Goal: Information Seeking & Learning: Check status

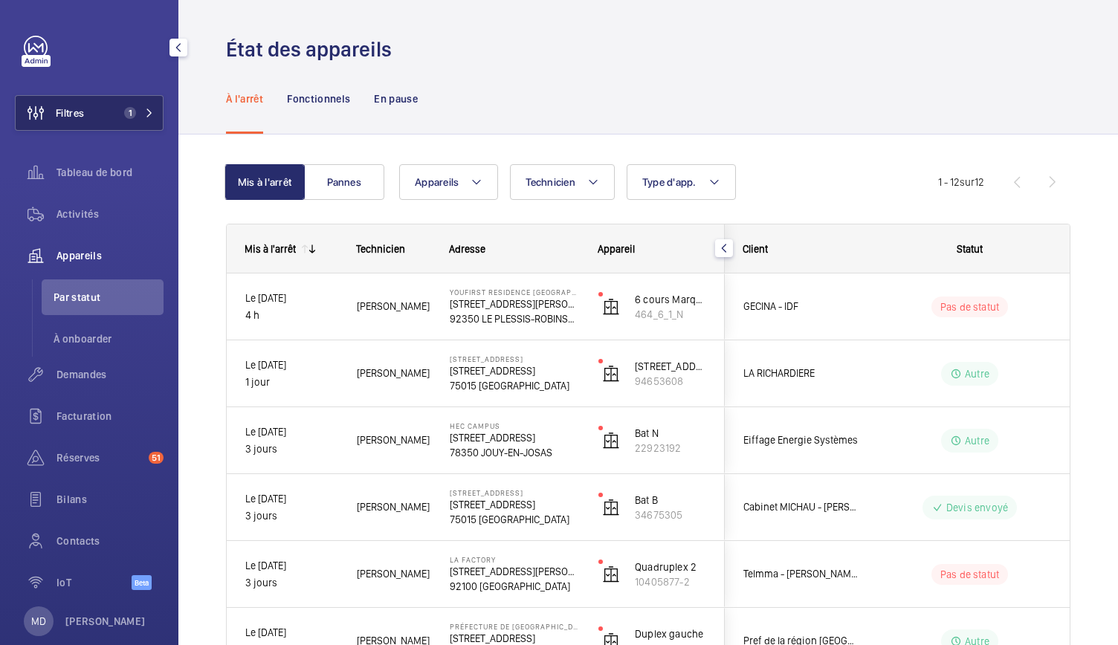
click at [129, 121] on button "Filtres 1" at bounding box center [89, 113] width 149 height 36
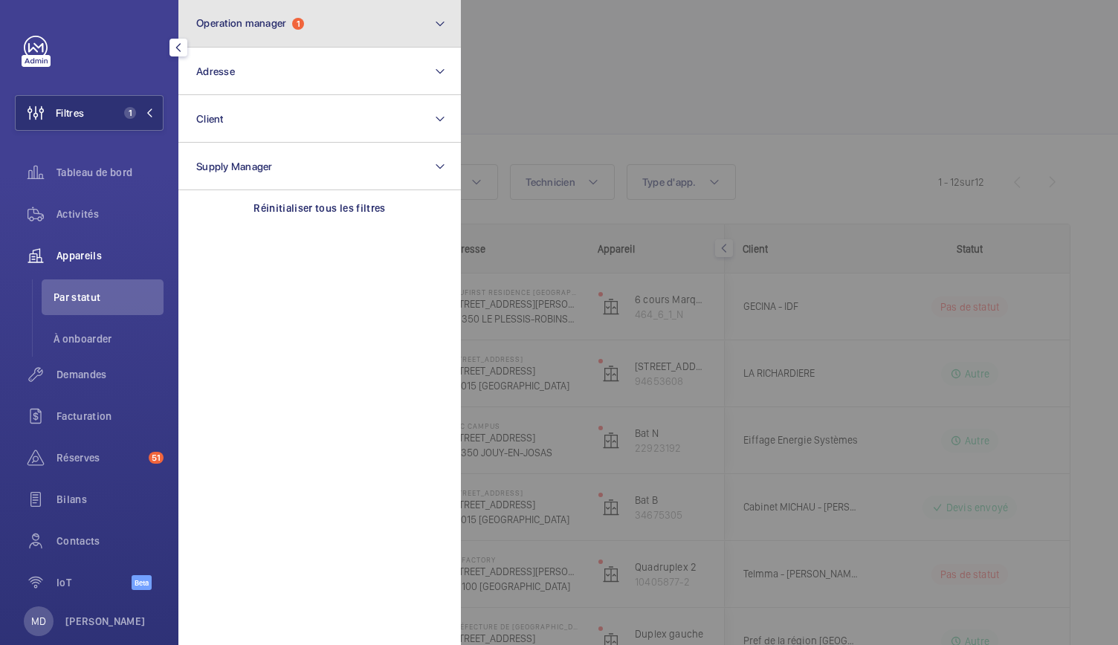
click at [315, 23] on button "Operation manager 1" at bounding box center [319, 24] width 283 height 48
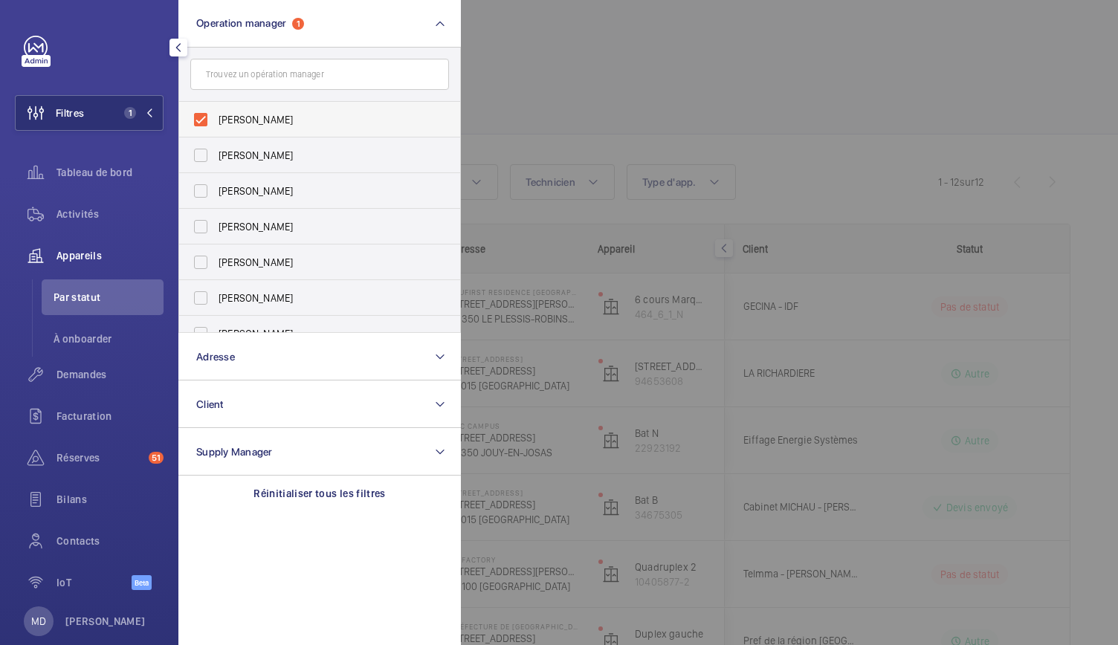
click at [202, 123] on label "[PERSON_NAME]" at bounding box center [308, 120] width 259 height 36
click at [202, 123] on input "[PERSON_NAME]" at bounding box center [201, 120] width 30 height 30
checkbox input "false"
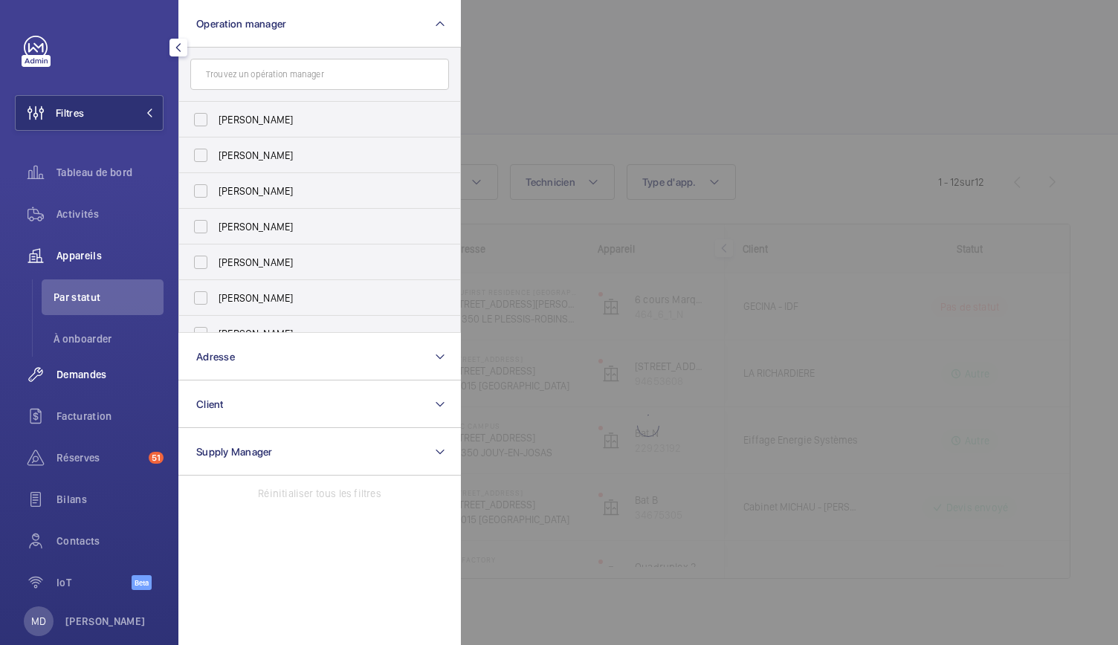
click at [101, 375] on span "Demandes" at bounding box center [110, 374] width 107 height 15
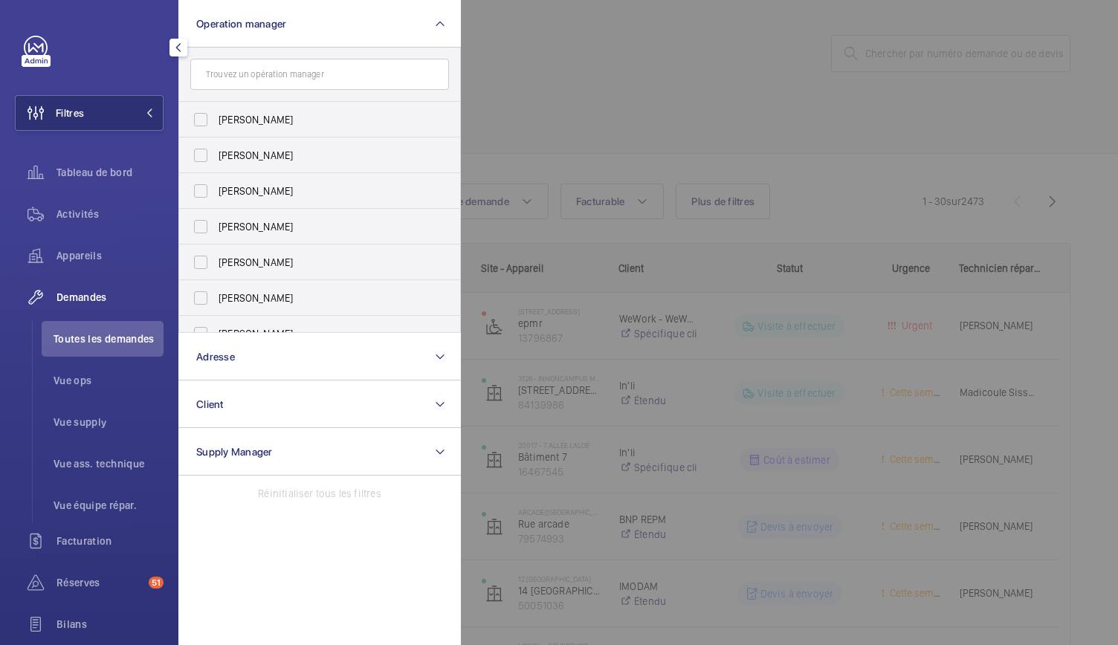
click at [912, 57] on div at bounding box center [1020, 322] width 1118 height 645
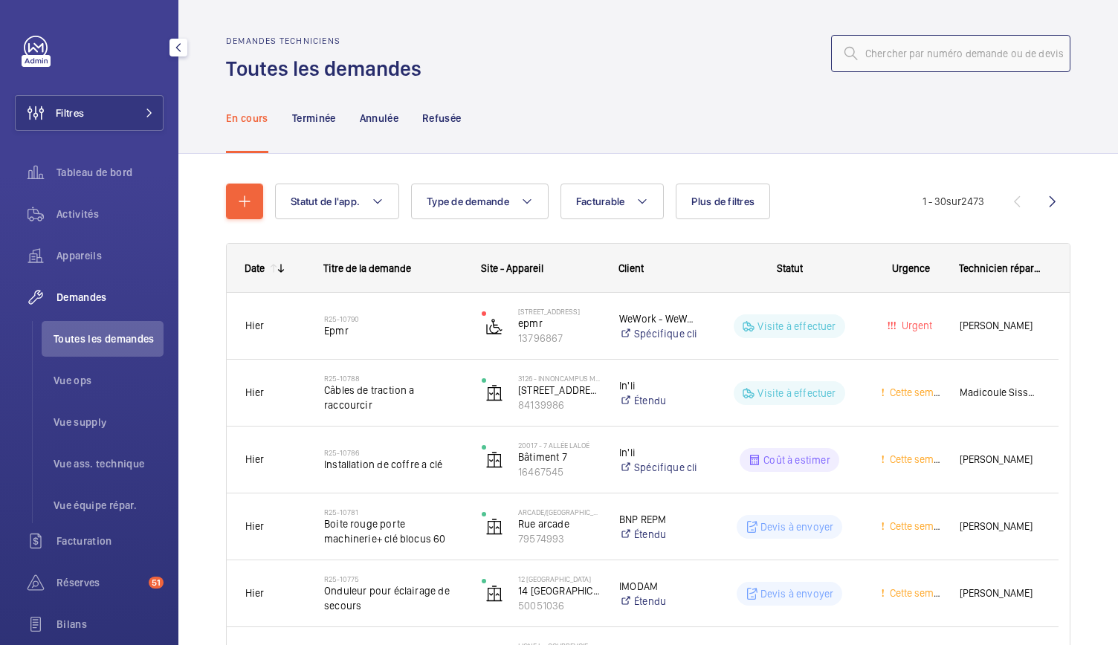
click at [912, 57] on input "text" at bounding box center [950, 53] width 239 height 37
paste input "R25-08819"
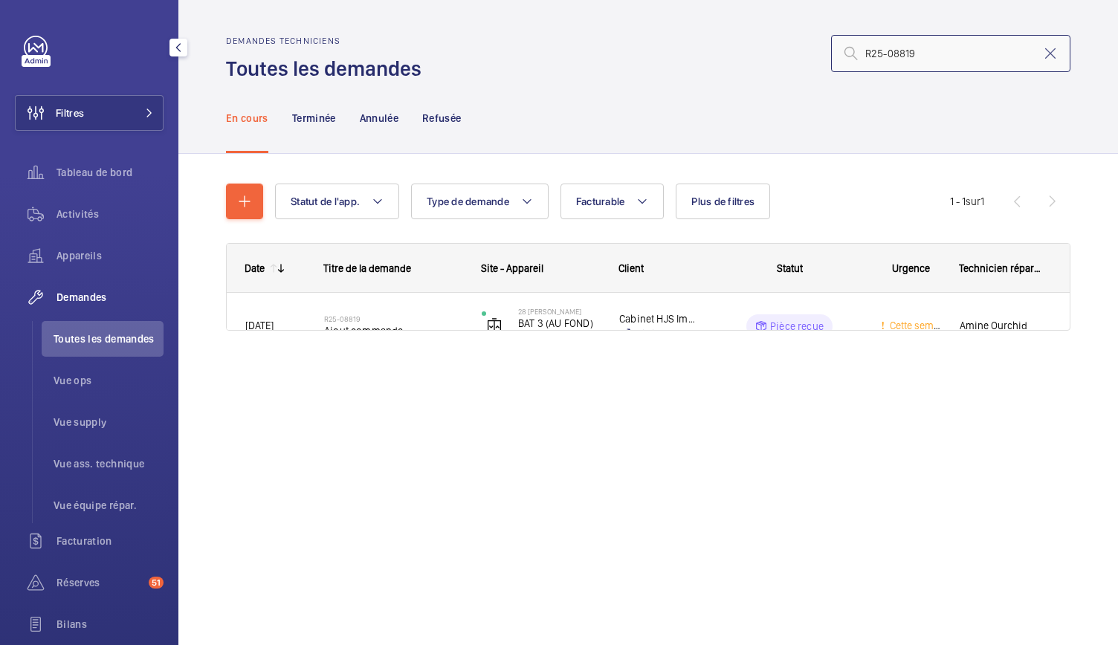
type input "R25-08819"
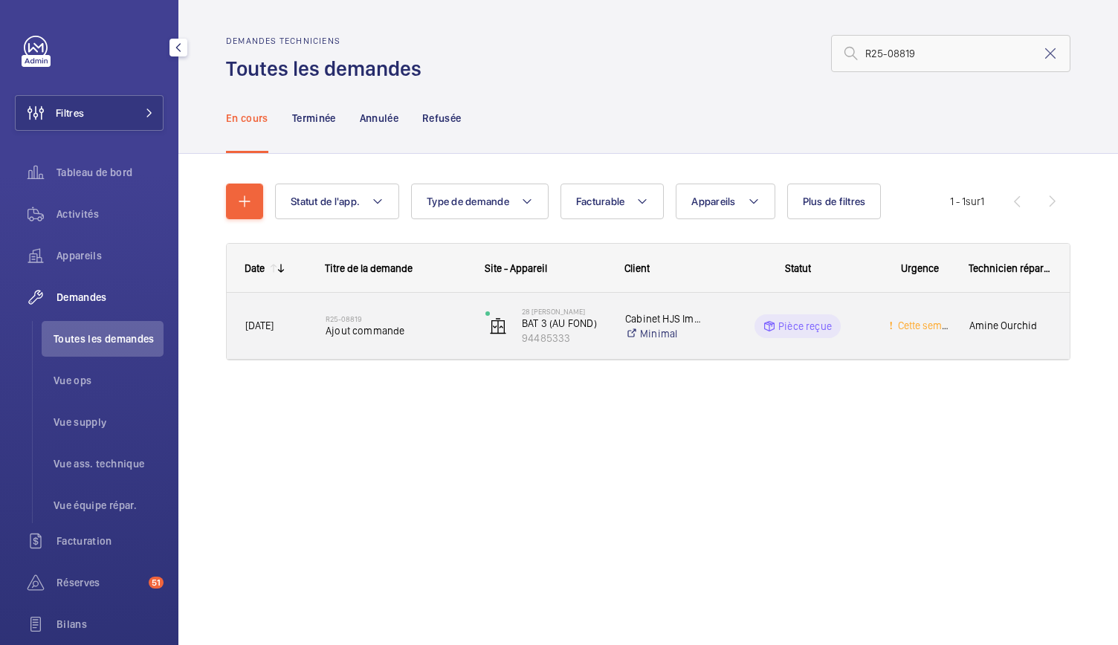
click at [372, 346] on div "R25-08819 Ajout commande" at bounding box center [396, 326] width 141 height 43
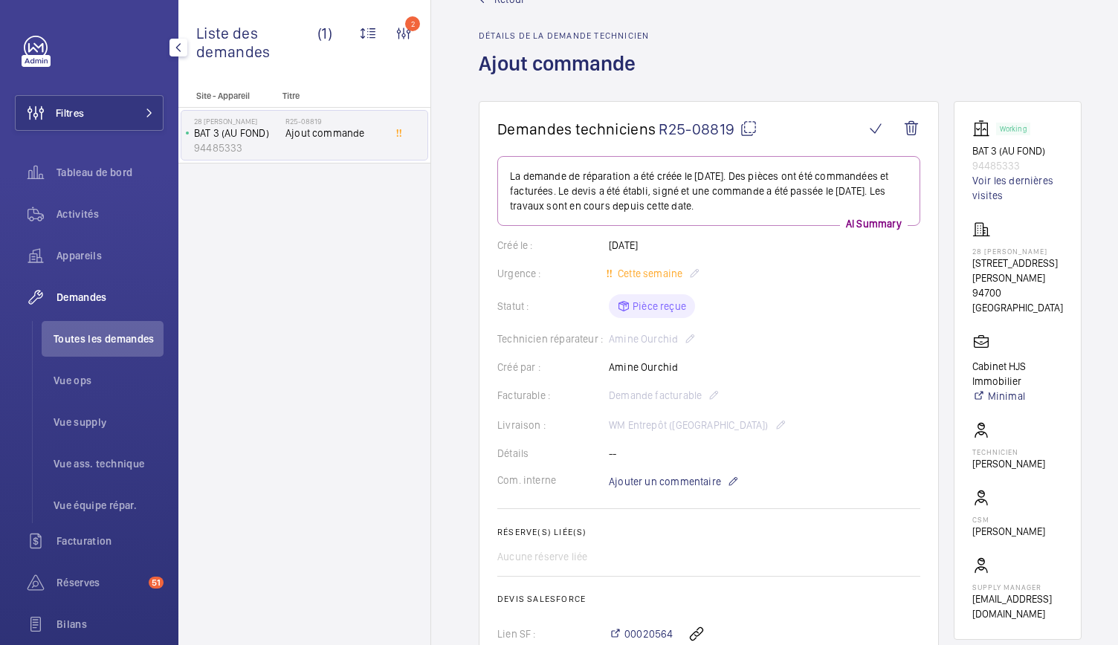
scroll to position [45, 0]
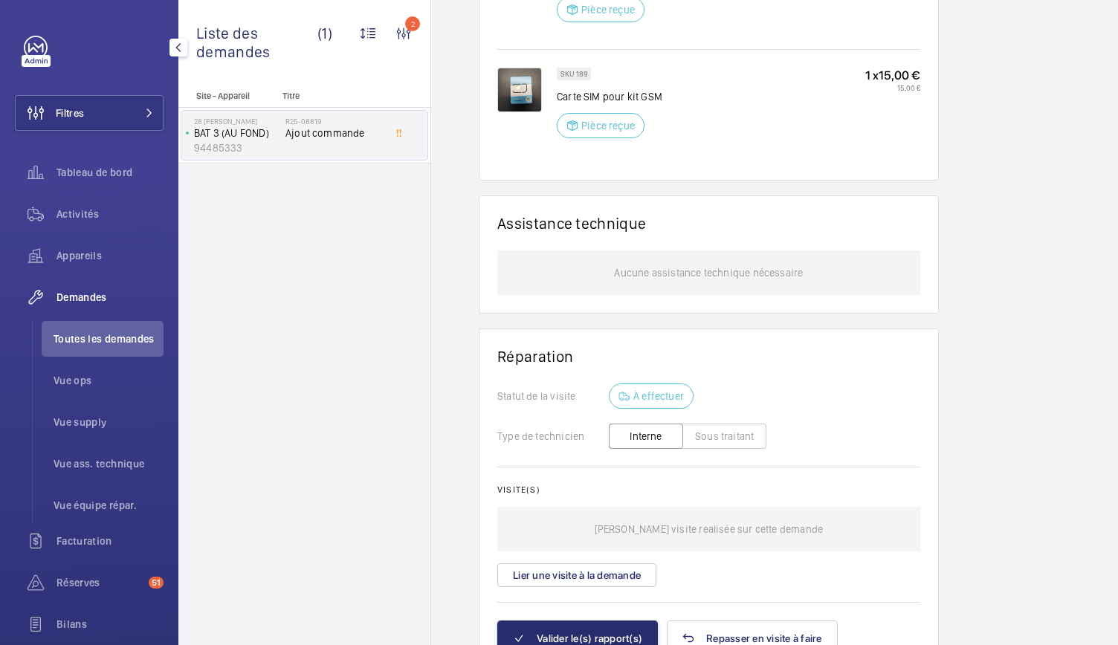
click at [553, 439] on div "Type de technicien Interne Sous traitant" at bounding box center [708, 436] width 423 height 31
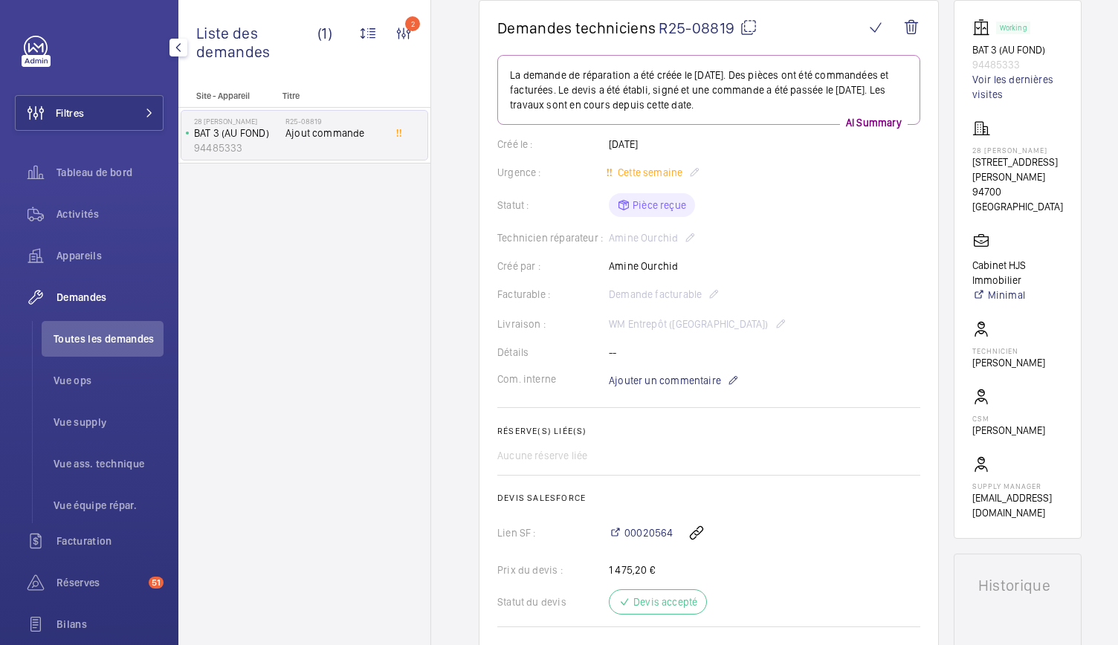
scroll to position [0, 0]
